Goal: Communication & Community: Answer question/provide support

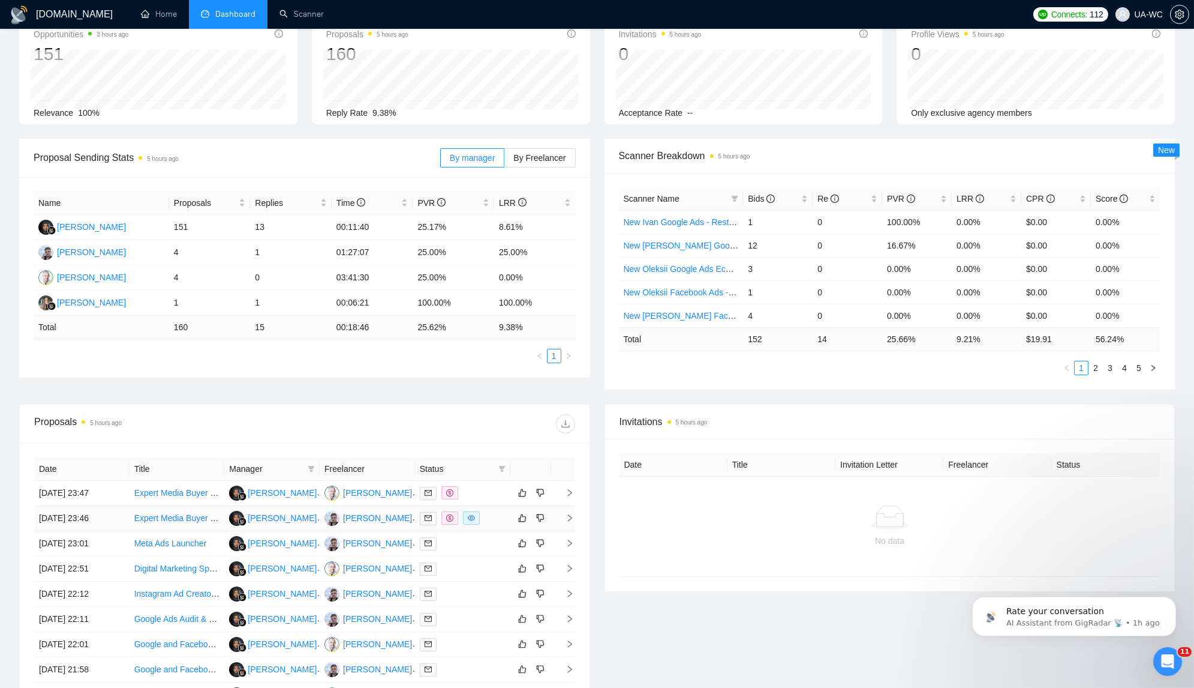
scroll to position [78, 0]
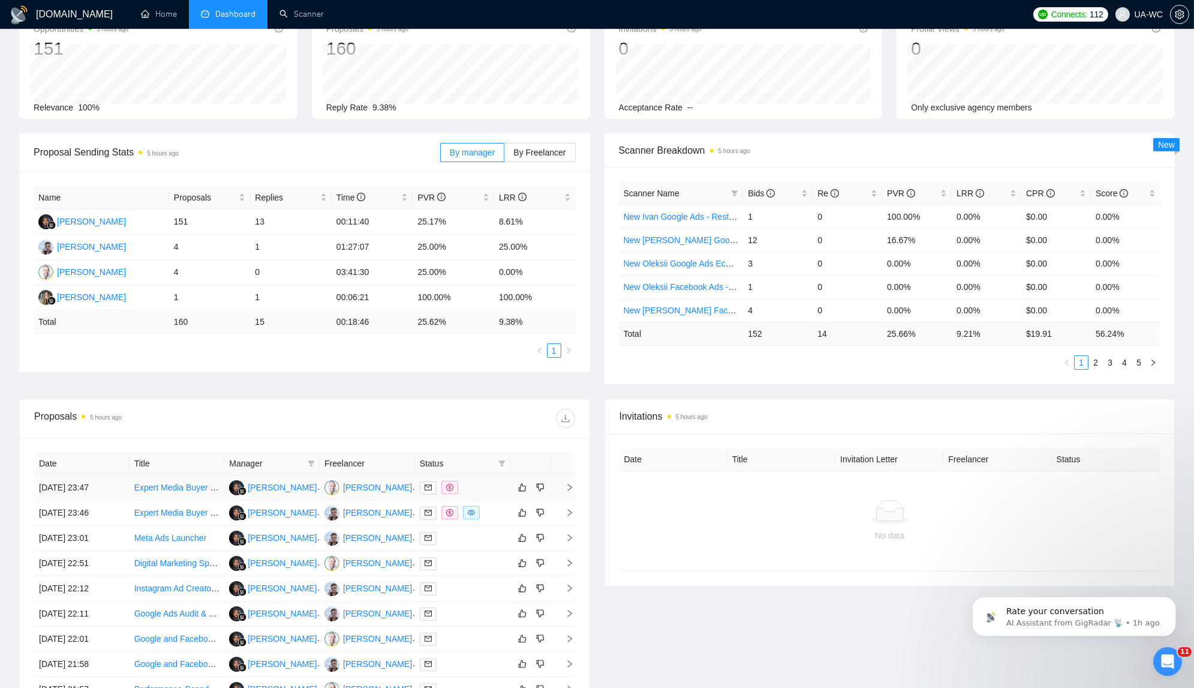
click at [568, 487] on icon "right" at bounding box center [570, 487] width 4 height 7
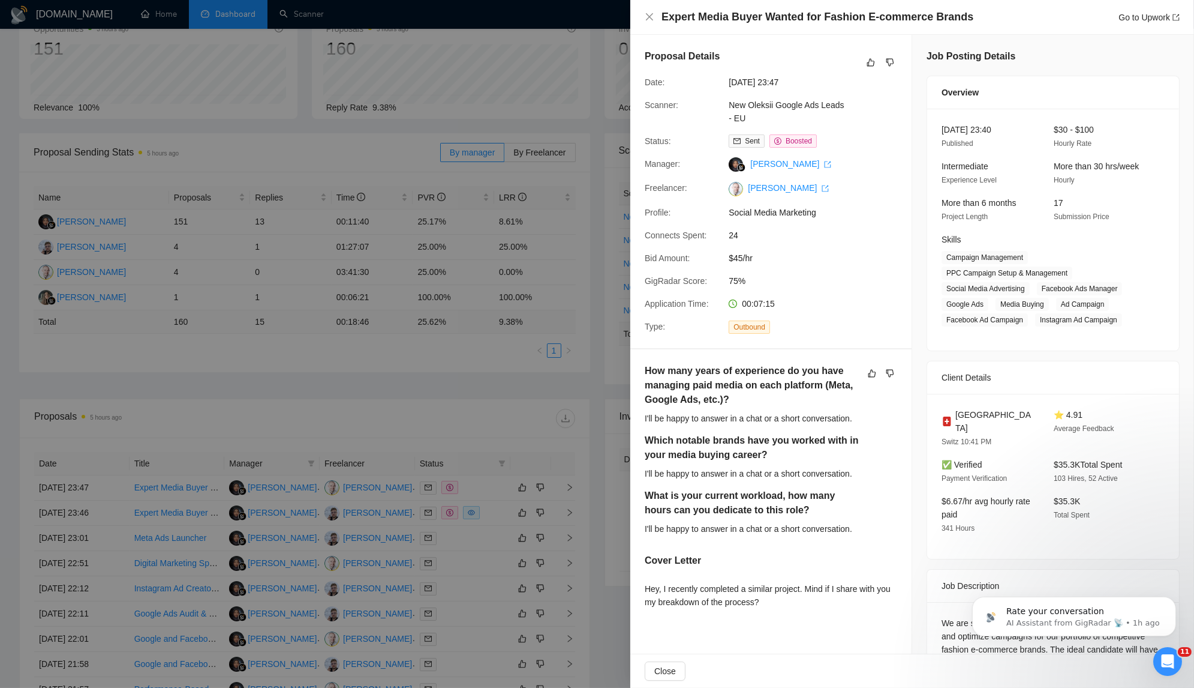
drag, startPoint x: 799, startPoint y: 602, endPoint x: 643, endPoint y: 588, distance: 156.6
click at [643, 588] on div "How many years of experience do you have managing paid media on each platform (…" at bounding box center [771, 488] width 281 height 278
copy div "Hey, I recently completed a similar project. Mind if I share with you my breakd…"
click at [475, 385] on div at bounding box center [597, 344] width 1194 height 688
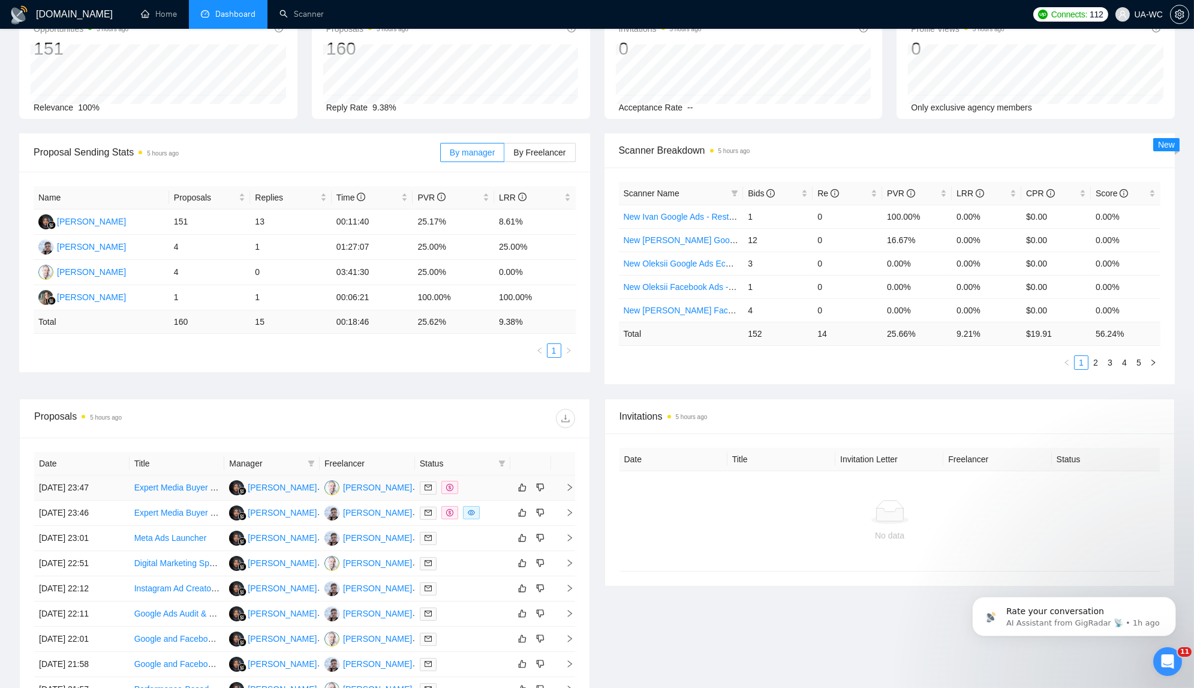
click at [567, 483] on icon "right" at bounding box center [570, 487] width 8 height 8
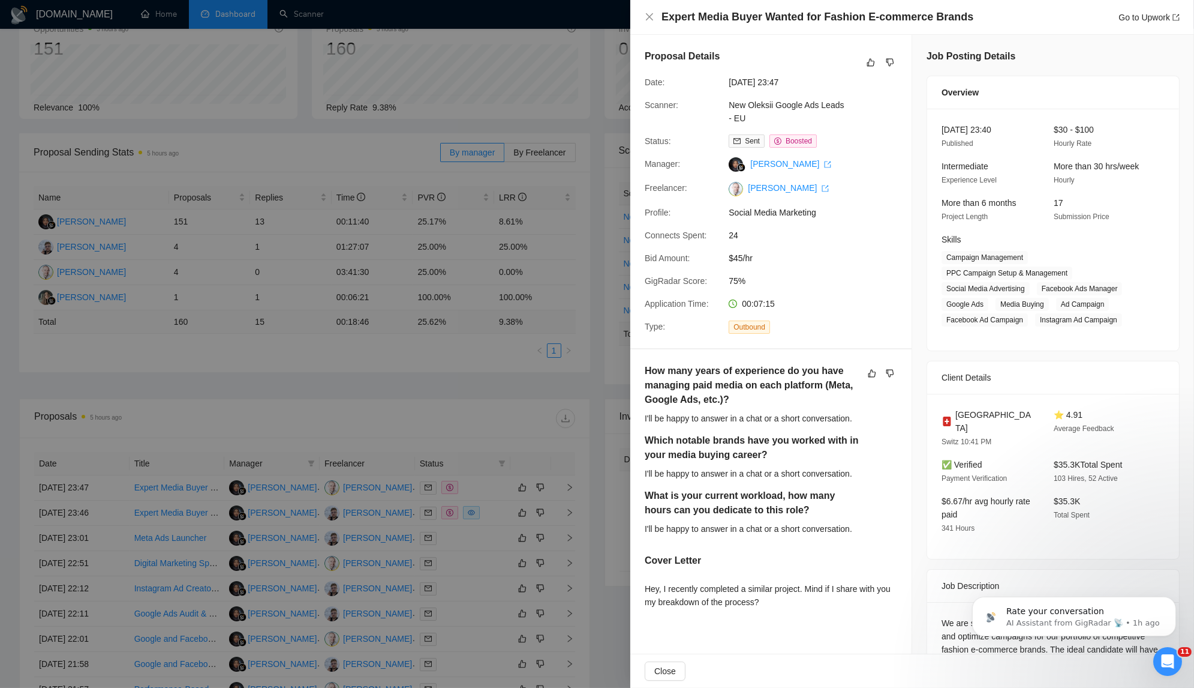
scroll to position [81, 0]
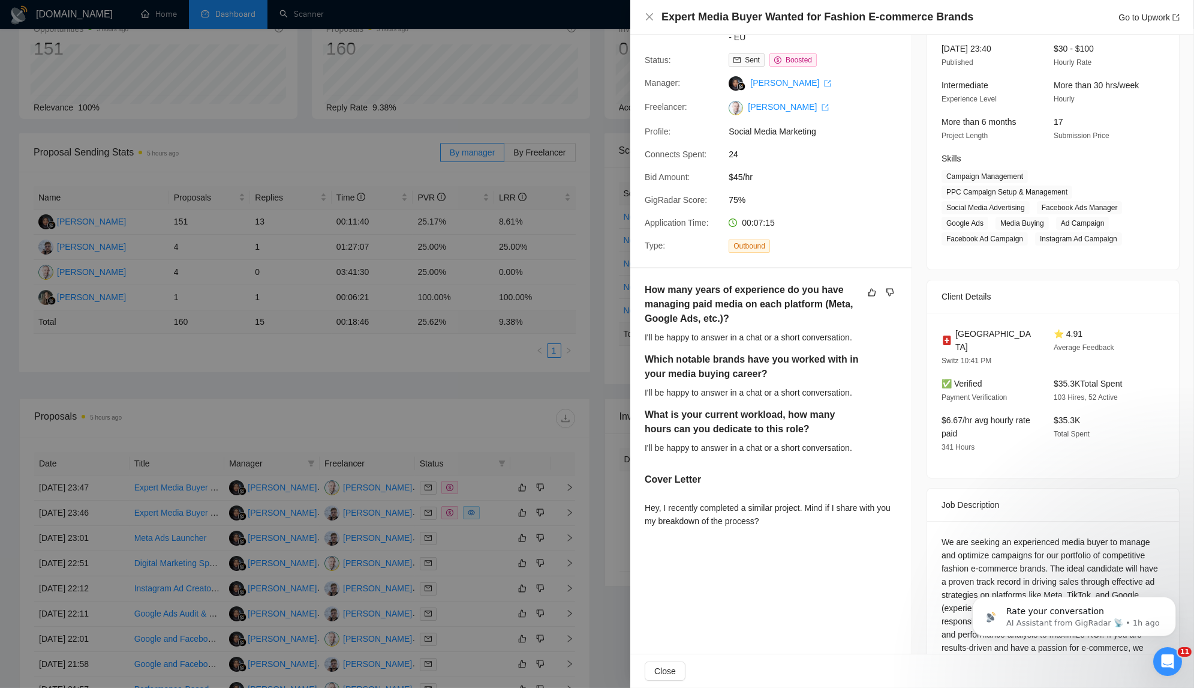
click at [735, 518] on div "Hey, I recently completed a similar project. Mind if I share with you my breakd…" at bounding box center [771, 514] width 253 height 26
copy div "Hey, I recently completed a similar project. Mind if I share with you my breakd…"
